Goal: Entertainment & Leisure: Consume media (video, audio)

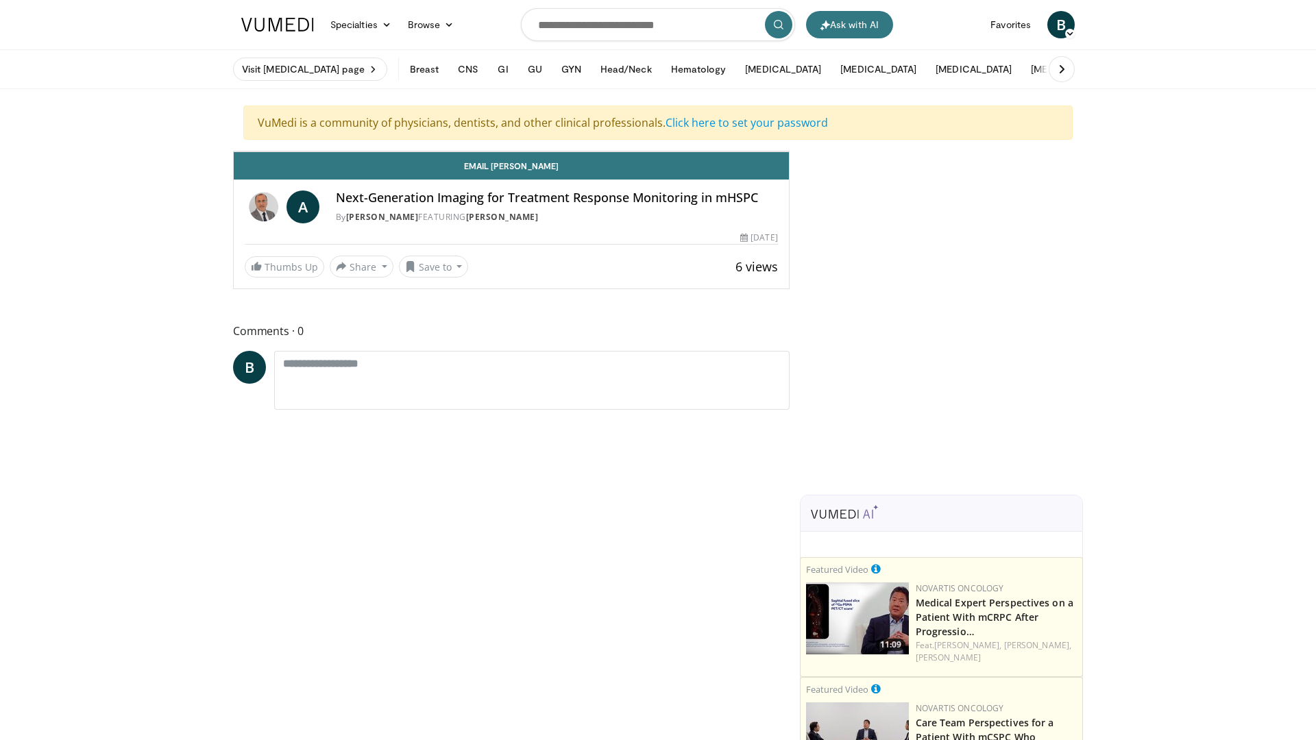
click at [789, 152] on span "Video Player" at bounding box center [775, 137] width 27 height 27
